Goal: Communication & Community: Answer question/provide support

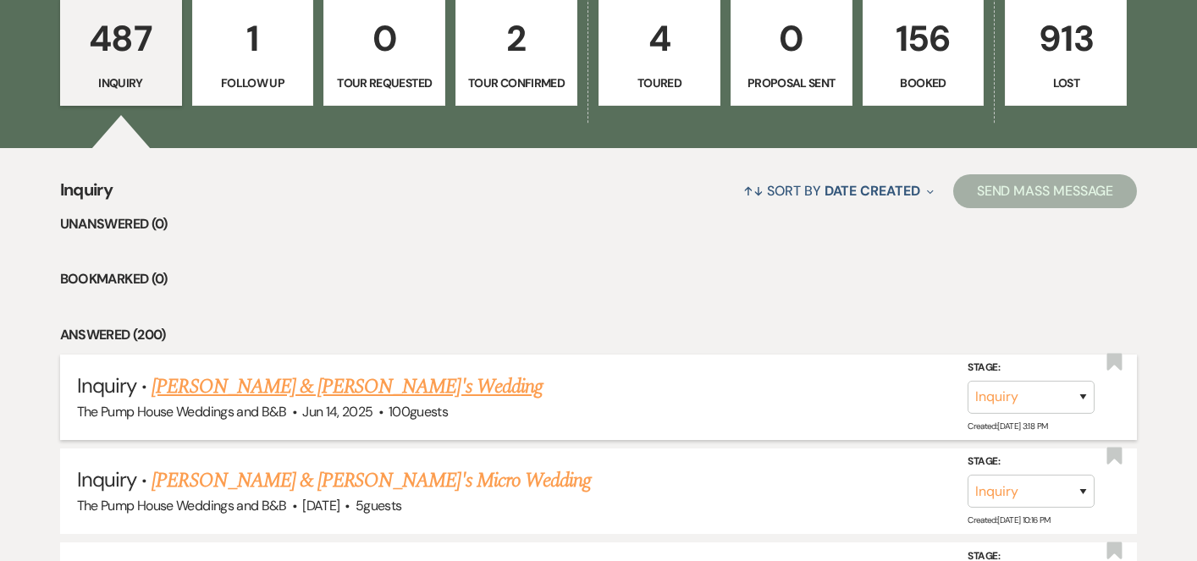
scroll to position [484, 0]
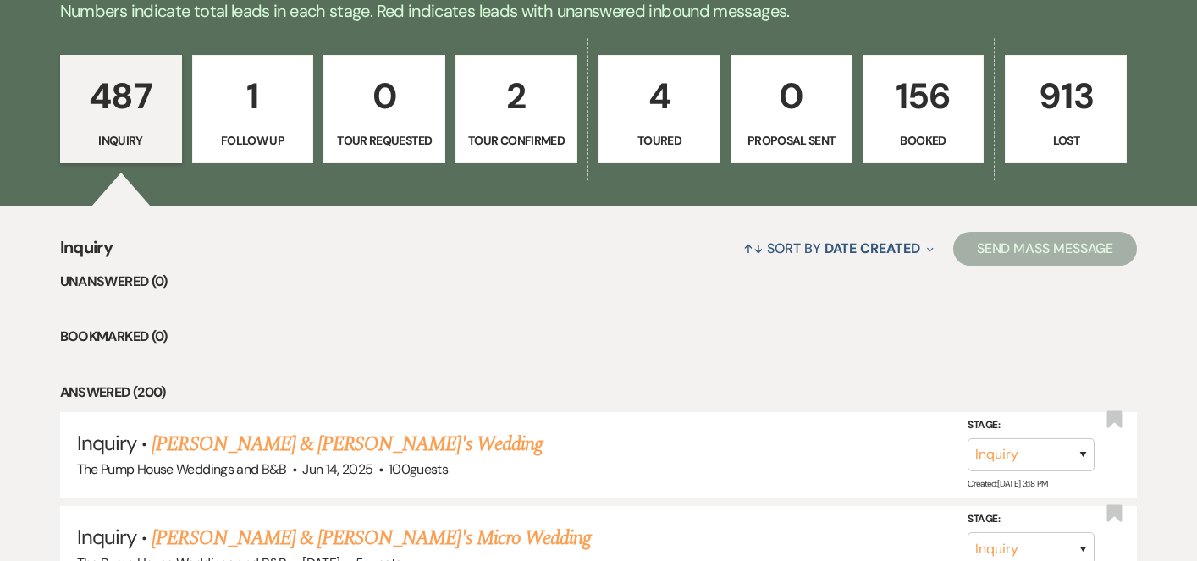
click at [942, 158] on link "156 Booked" at bounding box center [924, 109] width 122 height 108
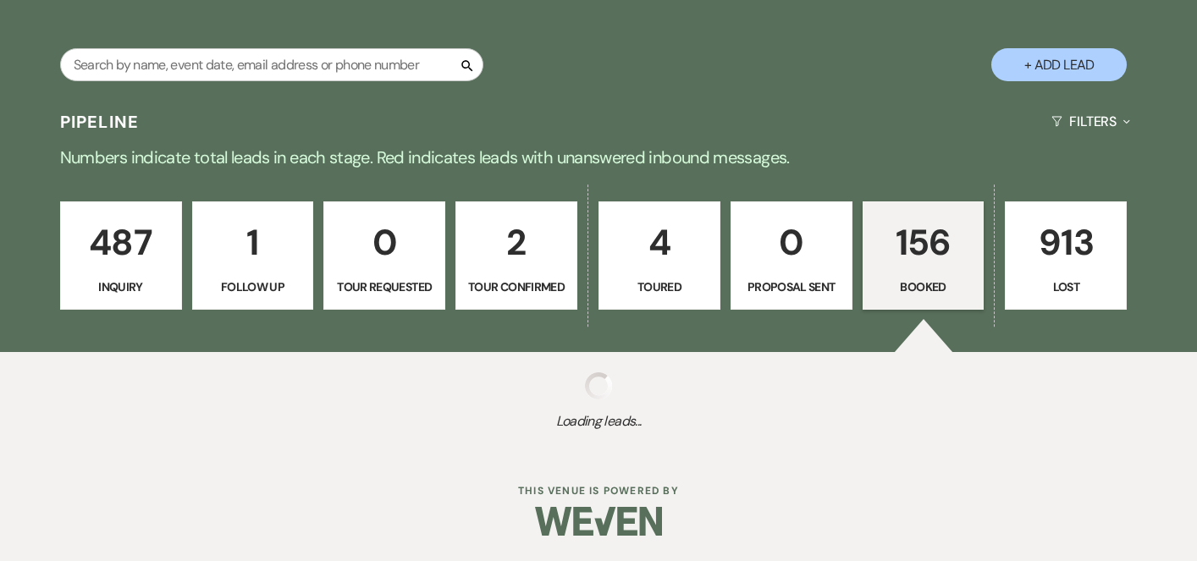
select select "7"
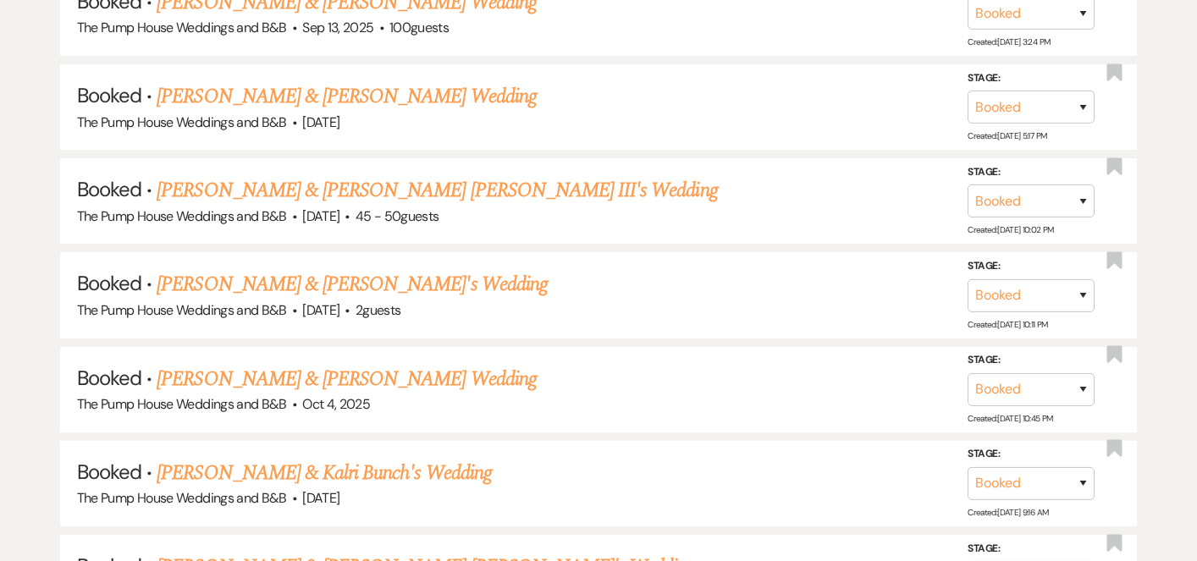
scroll to position [1025, 0]
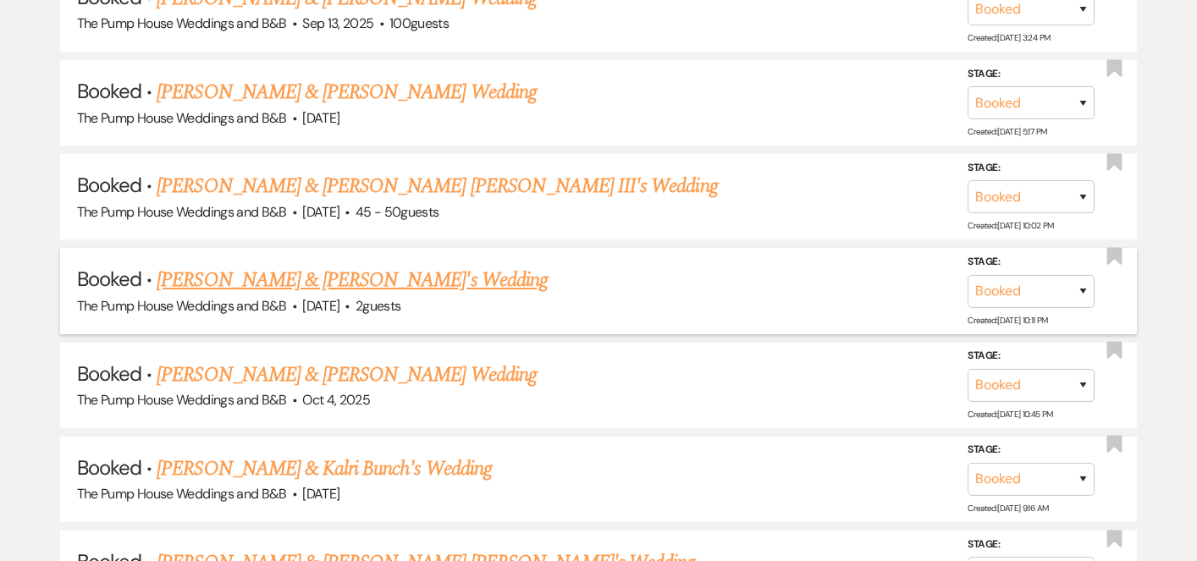
click at [337, 273] on link "[PERSON_NAME] & [PERSON_NAME]'s Wedding" at bounding box center [352, 280] width 391 height 30
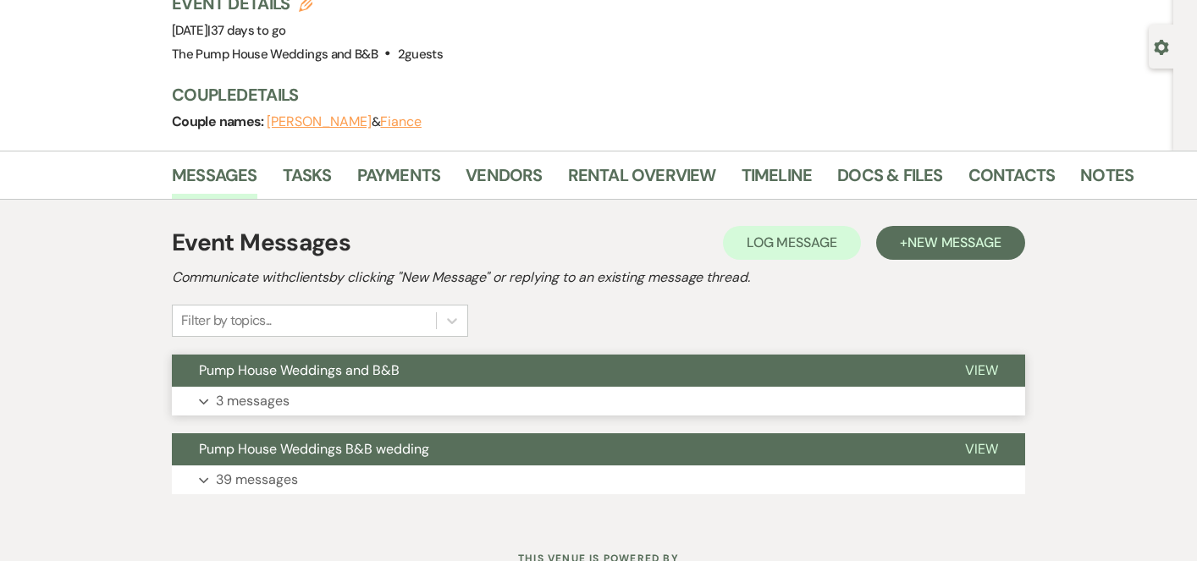
scroll to position [196, 0]
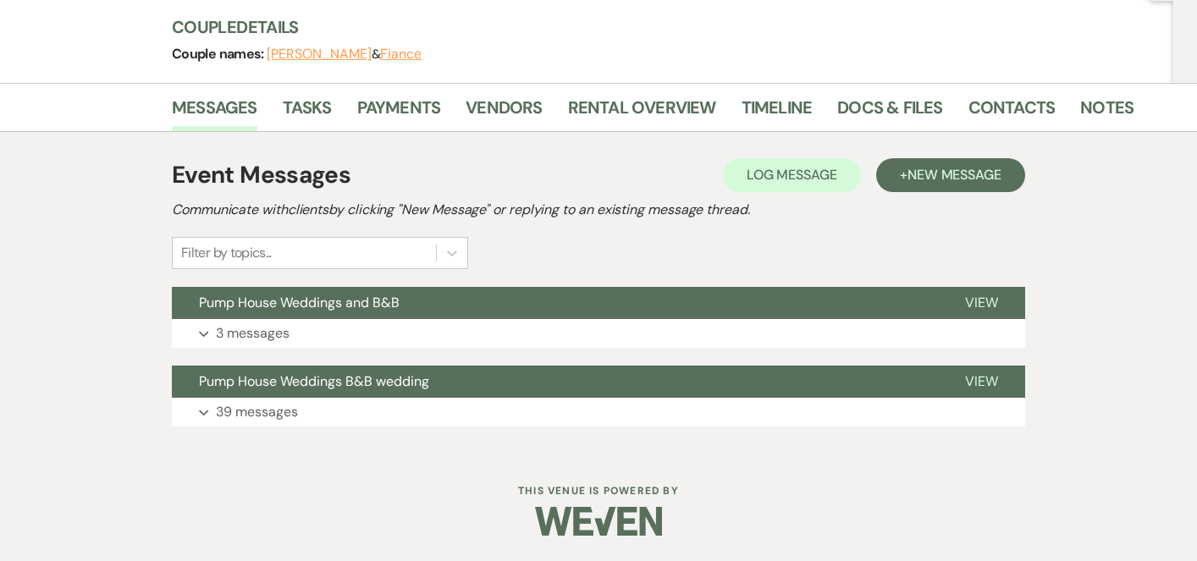
click at [941, 152] on div "Event Messages Log Log Message + New Message Communicate with clients by clicki…" at bounding box center [599, 292] width 854 height 286
click at [941, 162] on button "+ New Message" at bounding box center [950, 175] width 149 height 34
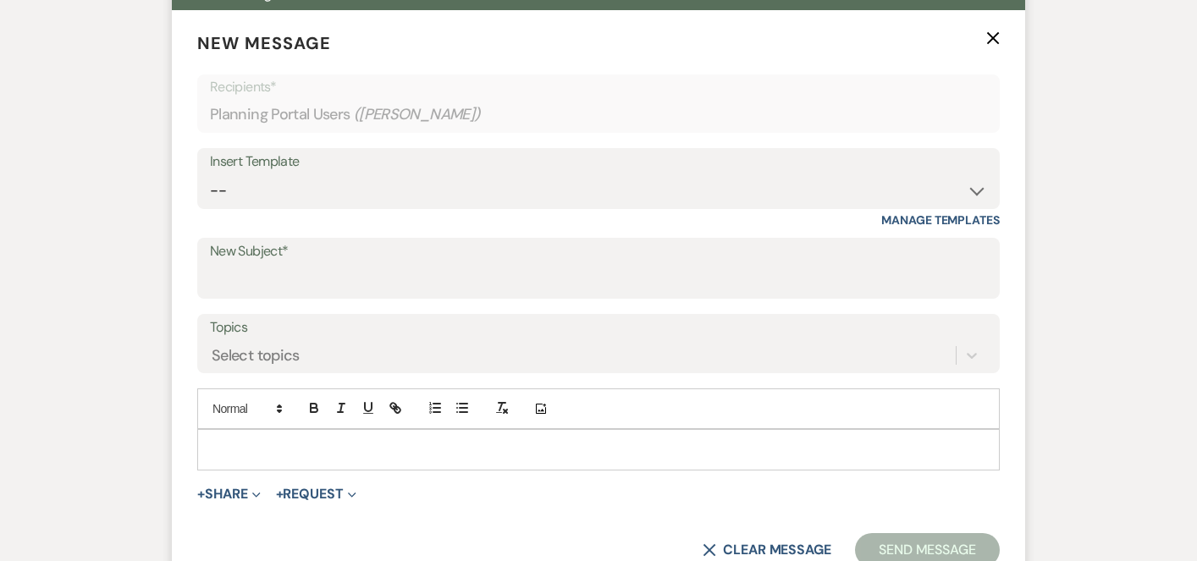
scroll to position [501, 0]
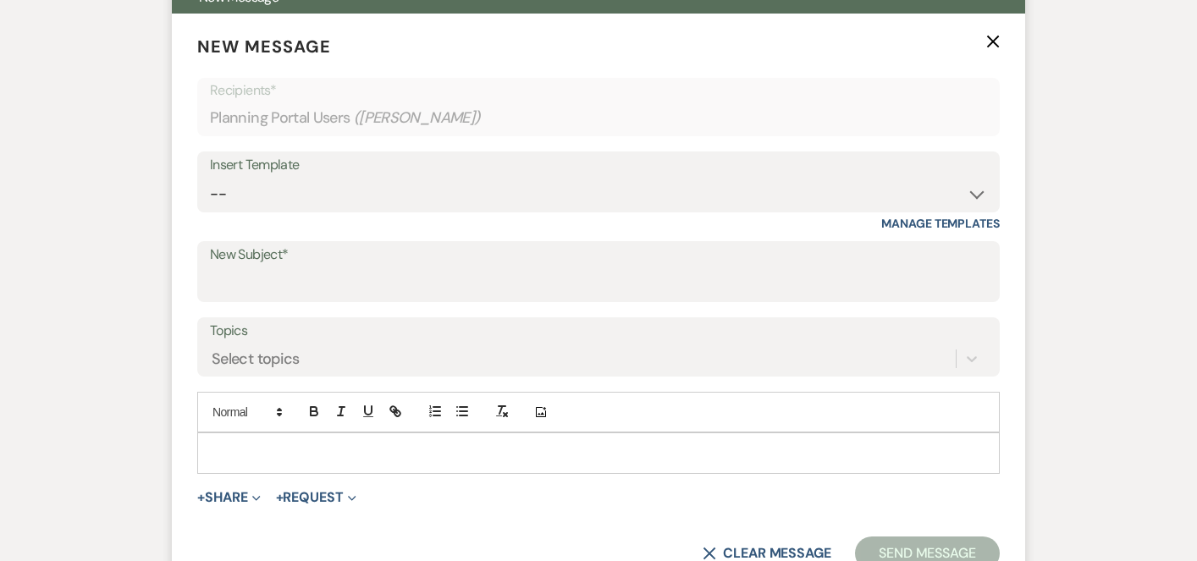
click at [368, 440] on div at bounding box center [598, 453] width 801 height 39
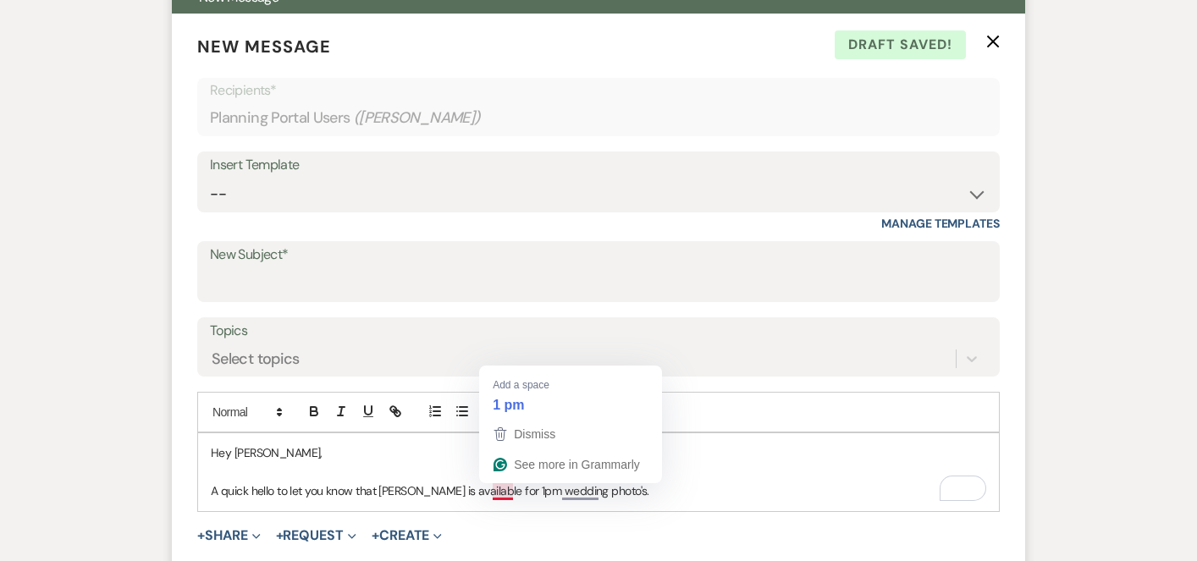
click at [510, 493] on p "A quick hello to let you know that [PERSON_NAME] is available for 1pm wedding p…" at bounding box center [599, 491] width 776 height 19
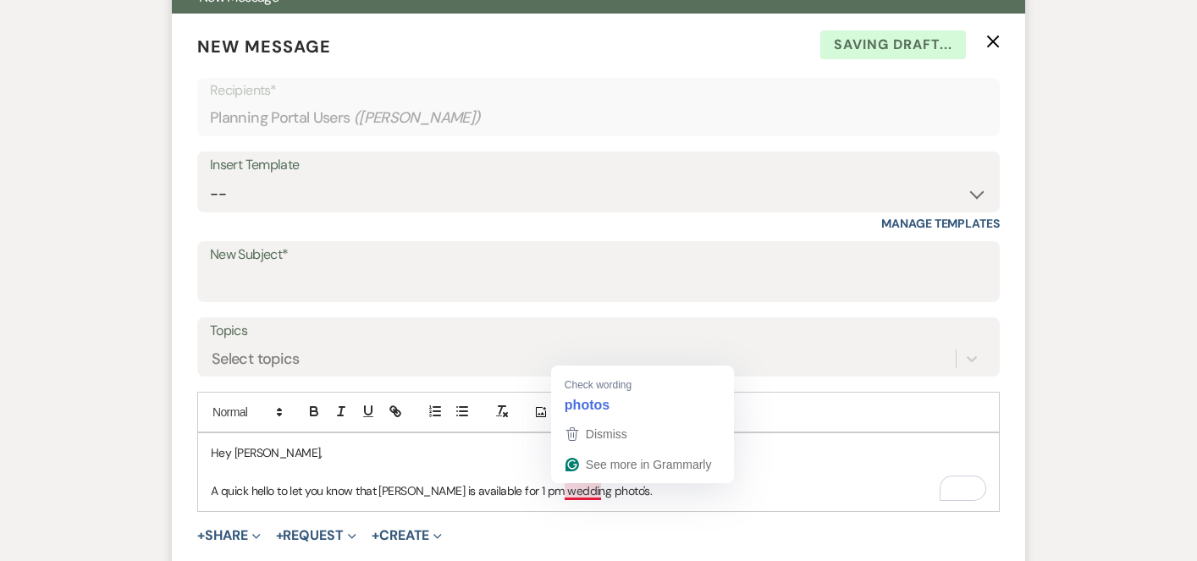
click at [581, 491] on p "A quick hello to let you know that [PERSON_NAME] is available for 1 pm wedding …" at bounding box center [599, 491] width 776 height 19
click at [638, 497] on p "A quick hello to let you know that [PERSON_NAME] is available for 1 pm wedding …" at bounding box center [599, 491] width 776 height 19
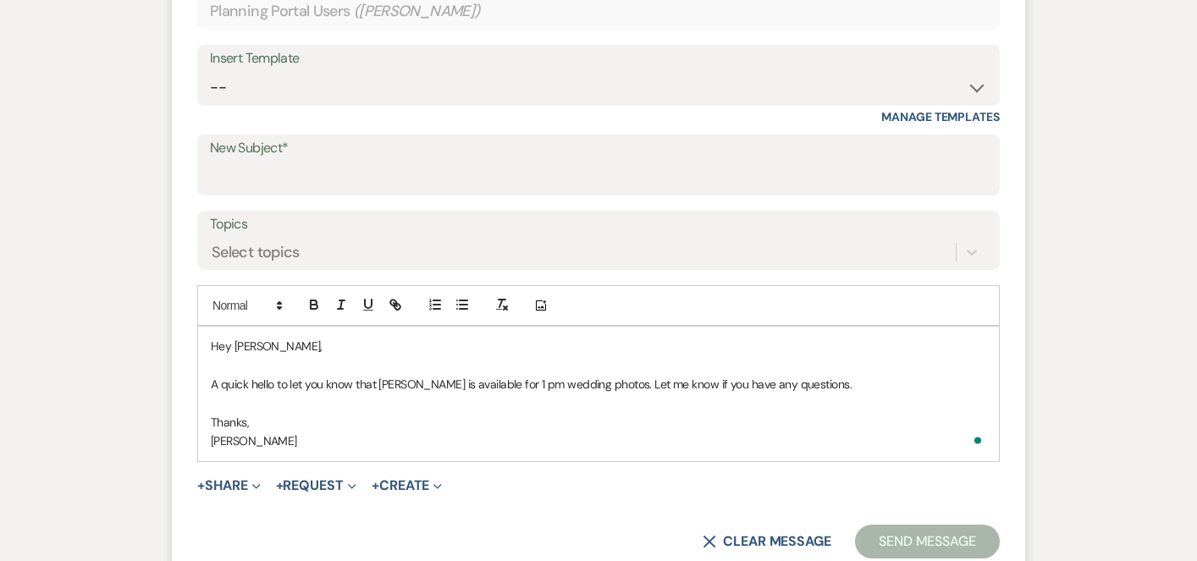
scroll to position [611, 0]
click at [922, 551] on button "Send Message" at bounding box center [927, 539] width 145 height 34
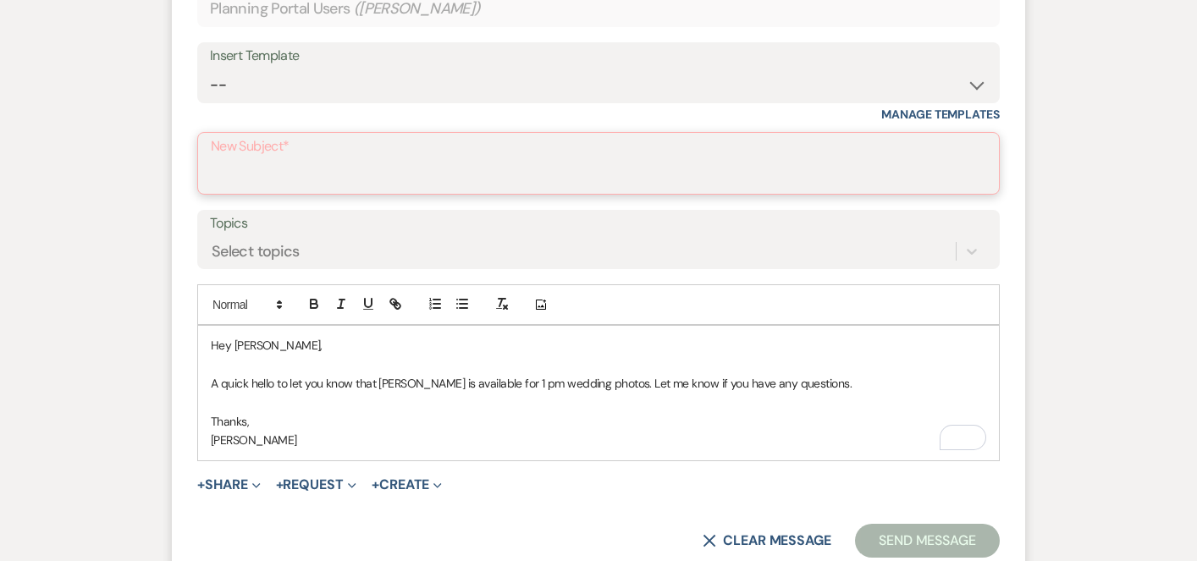
click at [694, 159] on input "New Subject*" at bounding box center [599, 175] width 776 height 33
type input "Pump House Weddings and B & B"
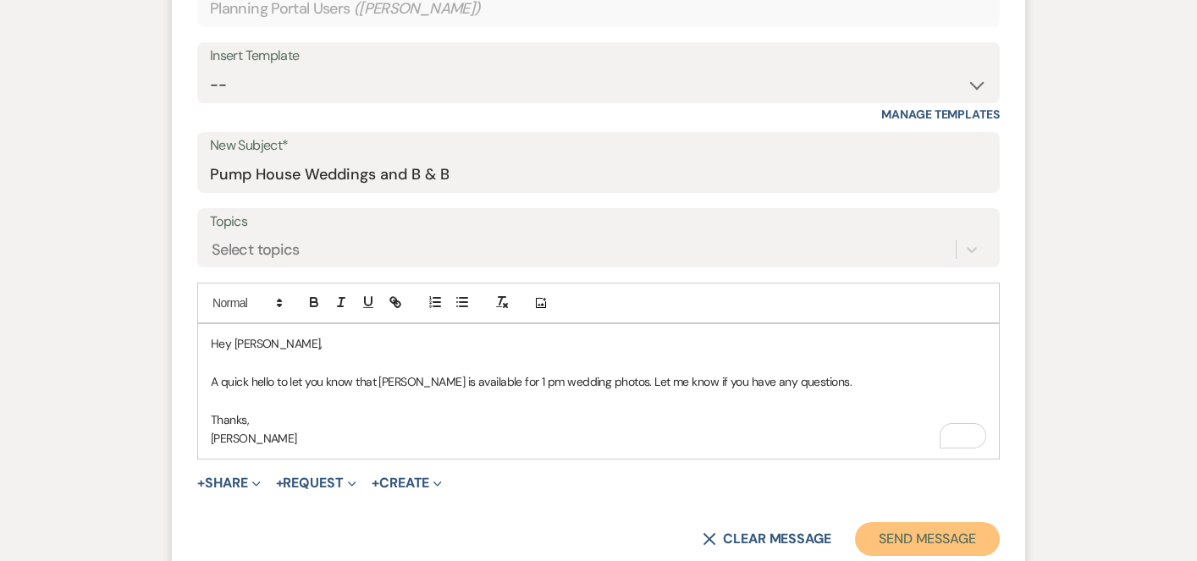
click at [900, 538] on button "Send Message" at bounding box center [927, 539] width 145 height 34
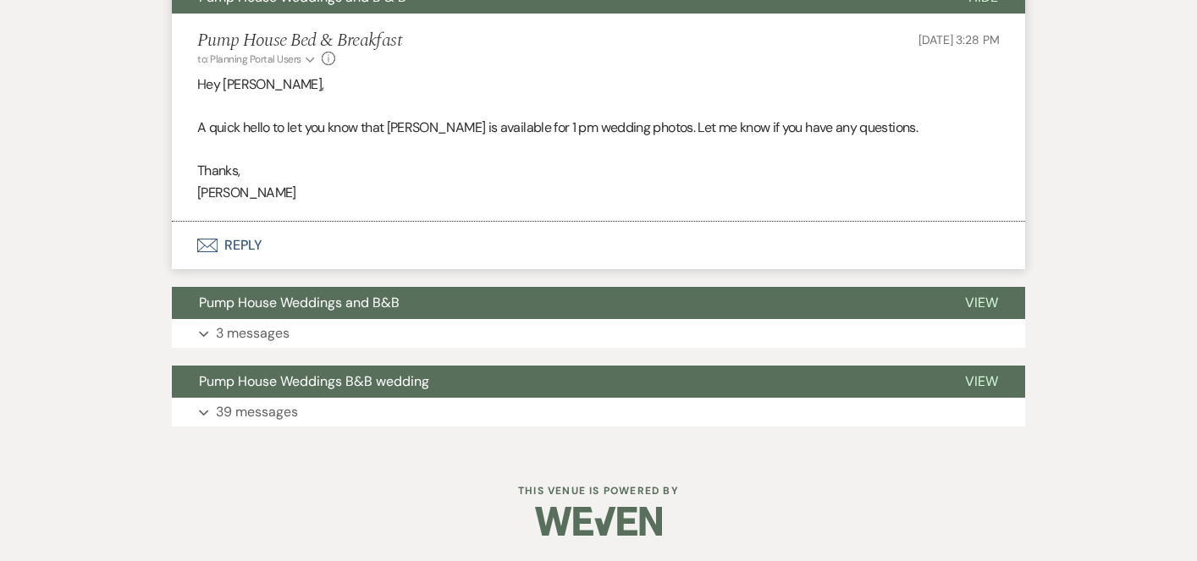
scroll to position [500, 0]
